Goal: Task Accomplishment & Management: Manage account settings

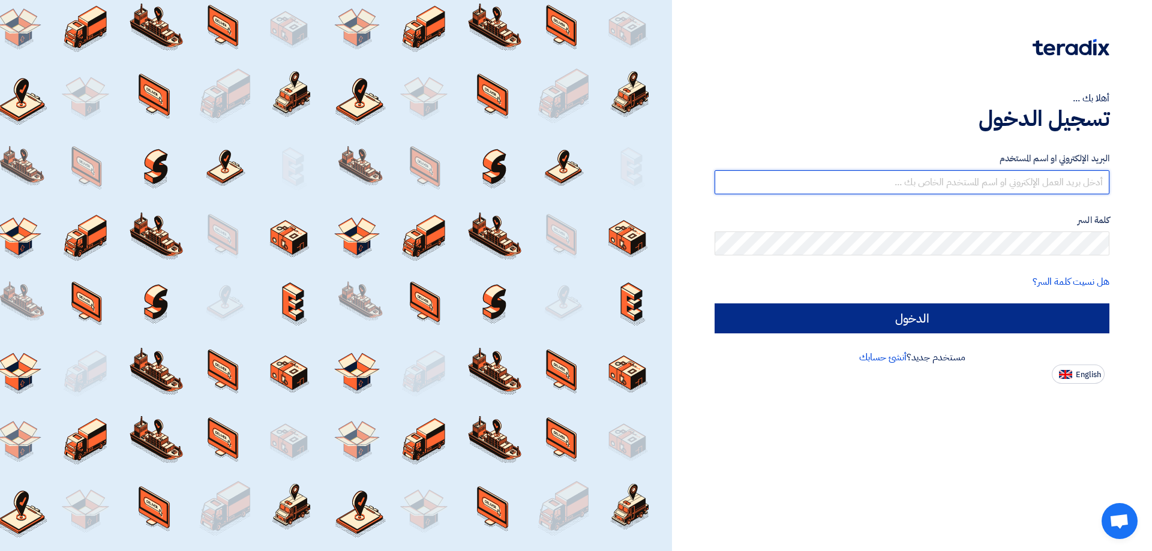
type input "[EMAIL_ADDRESS][DOMAIN_NAME]"
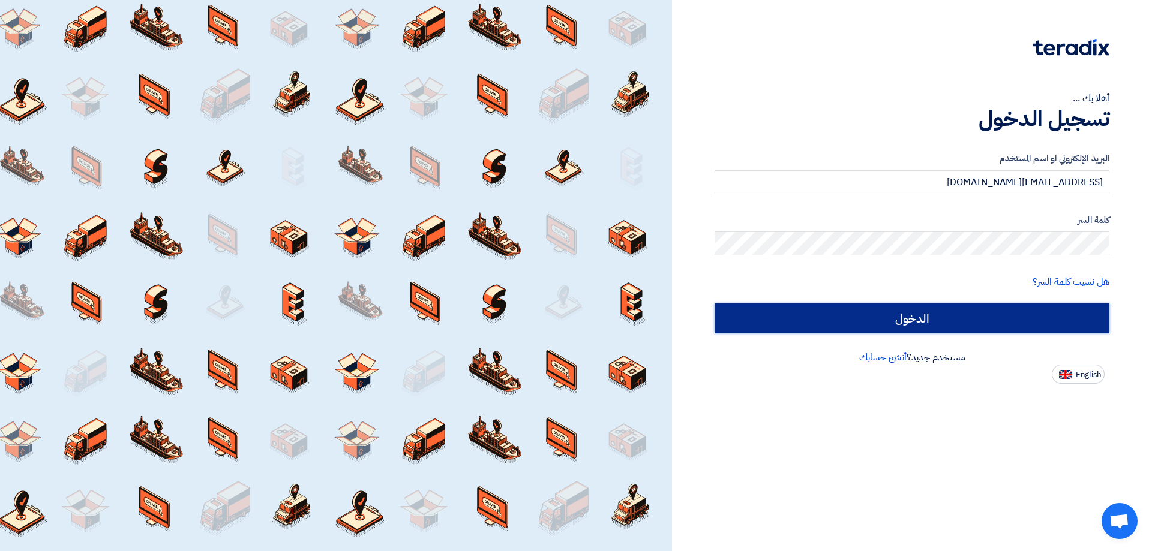
click at [911, 314] on input "الدخول" at bounding box center [911, 319] width 395 height 30
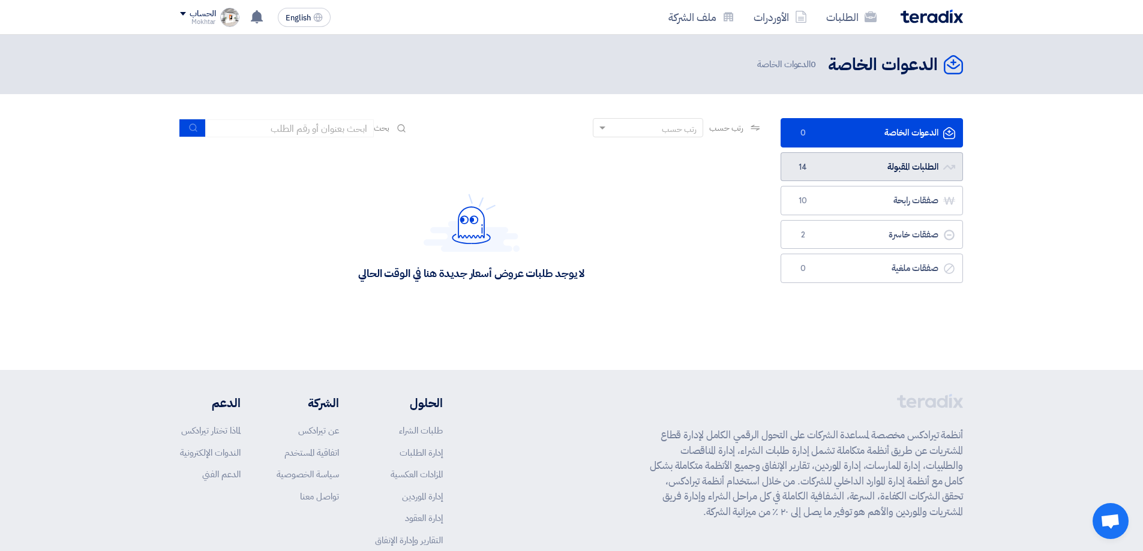
click at [919, 171] on link "الطلبات المقبولة الطلبات المقبولة 14" at bounding box center [871, 166] width 182 height 29
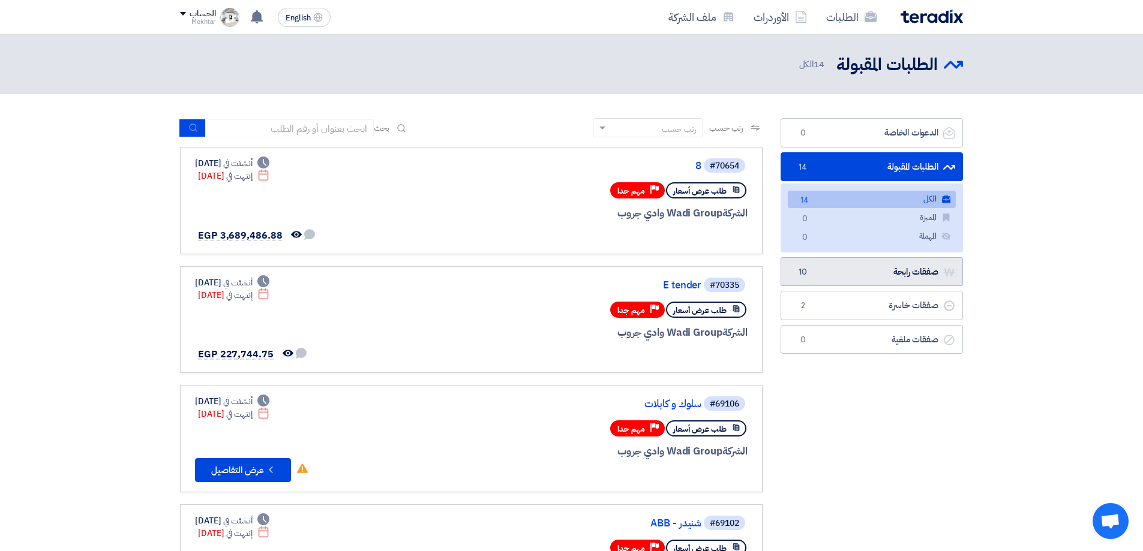
click at [881, 277] on link "صفقات رابحة صفقات رابحة 10" at bounding box center [871, 271] width 182 height 29
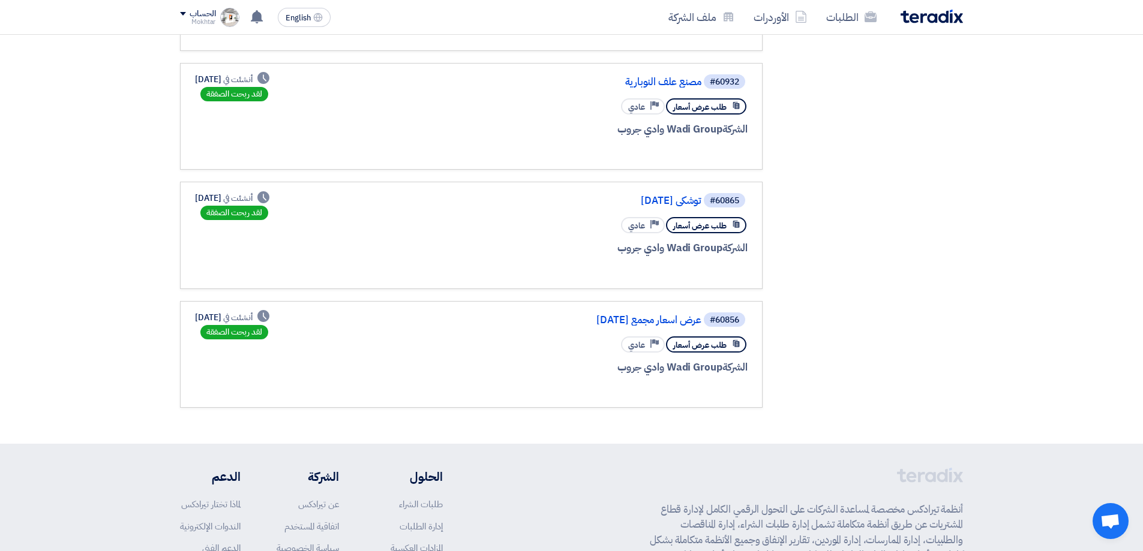
scroll to position [960, 0]
